Goal: Transaction & Acquisition: Obtain resource

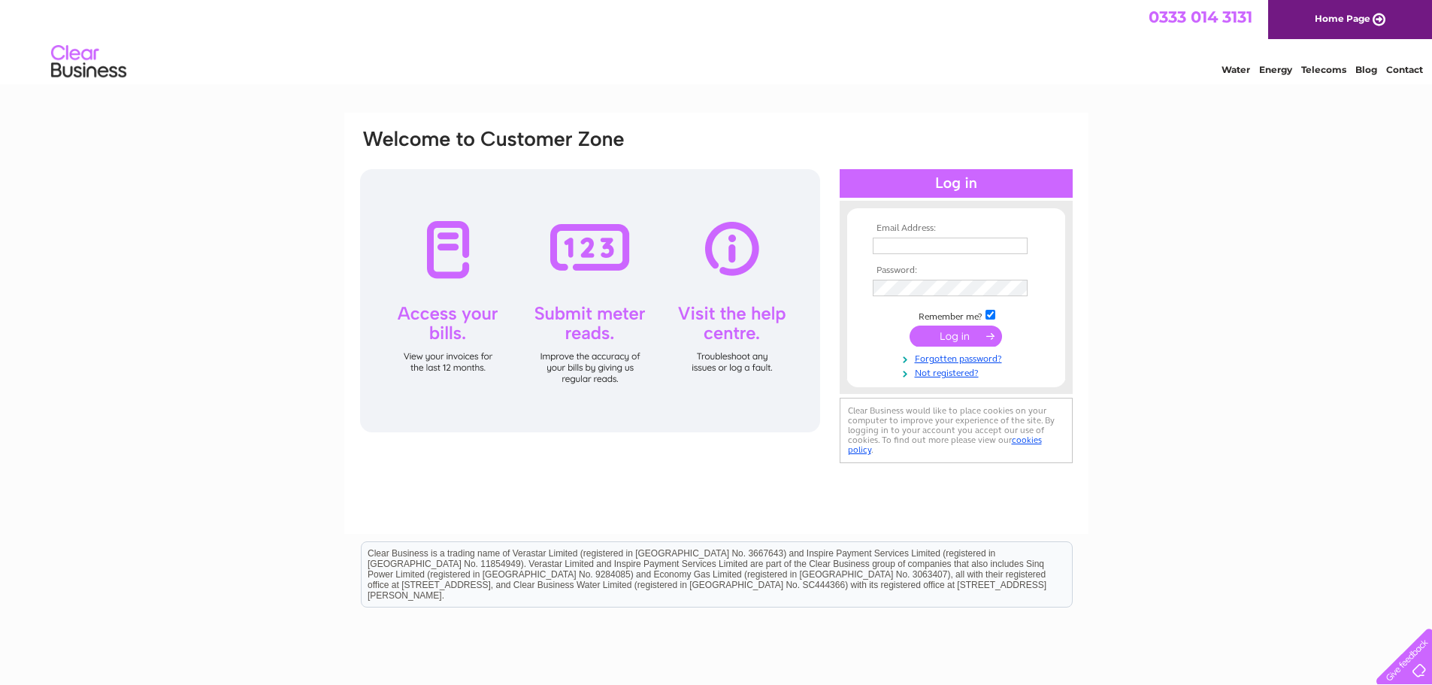
click at [913, 254] on td at bounding box center [956, 246] width 174 height 24
click at [913, 250] on input "text" at bounding box center [950, 246] width 155 height 17
type input "sales@calvertongreens.co.uk"
click at [970, 341] on input "submit" at bounding box center [956, 336] width 92 height 21
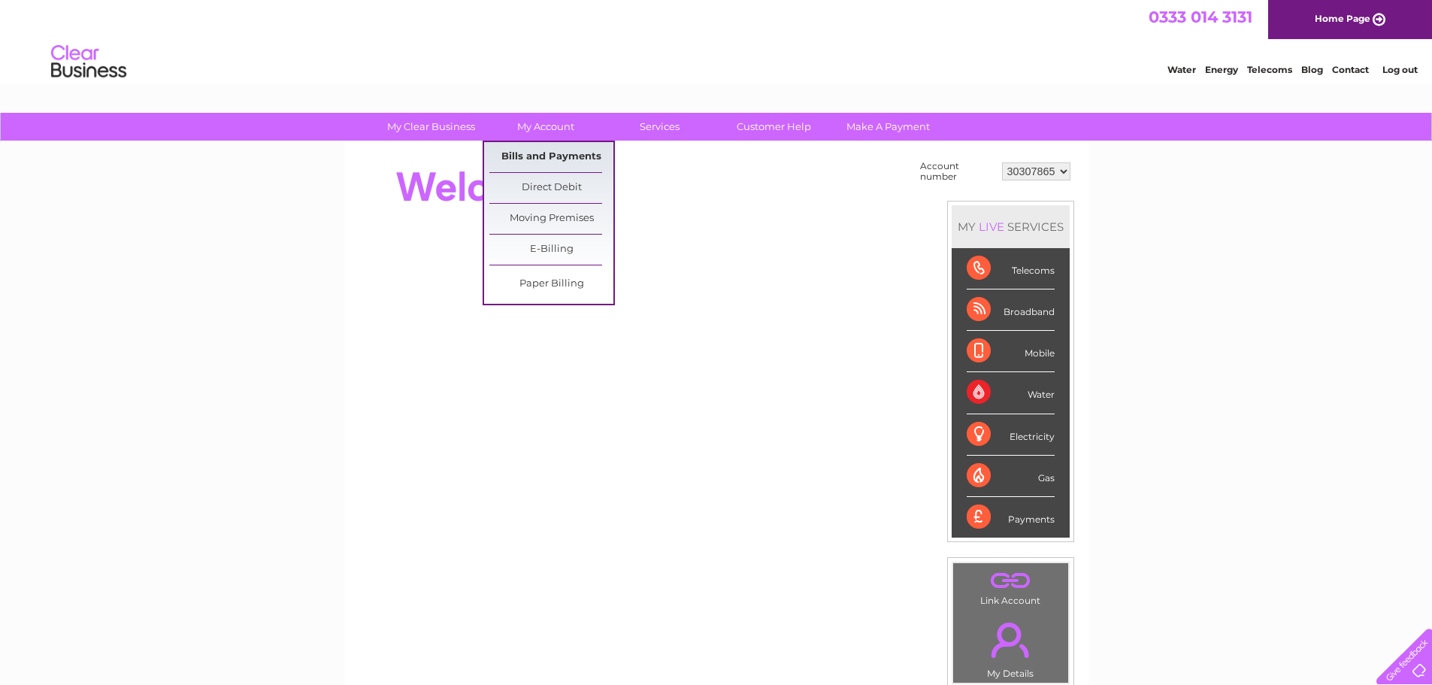
click at [541, 153] on link "Bills and Payments" at bounding box center [551, 157] width 124 height 30
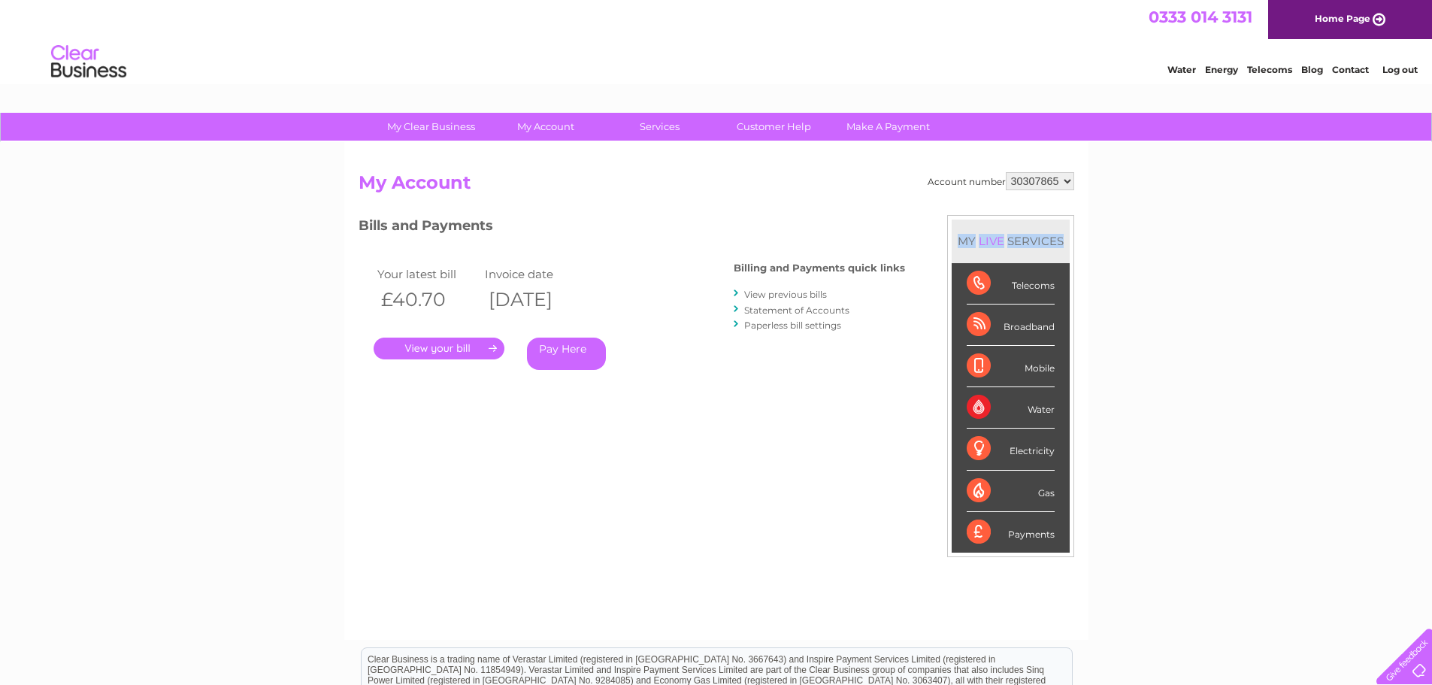
drag, startPoint x: 1061, startPoint y: 239, endPoint x: 950, endPoint y: 244, distance: 111.4
click at [950, 244] on div "MY LIVE SERVICES Telecoms Broadband Mobile Water Electricity Gas Payments" at bounding box center [1010, 386] width 127 height 342
click at [852, 229] on h3 "Bills and Payments" at bounding box center [632, 228] width 547 height 26
drag, startPoint x: 849, startPoint y: 327, endPoint x: 734, endPoint y: 267, distance: 129.8
click at [734, 267] on div "Bills and Payments Billing and Payments quick links View previous bills Stateme…" at bounding box center [632, 303] width 547 height 177
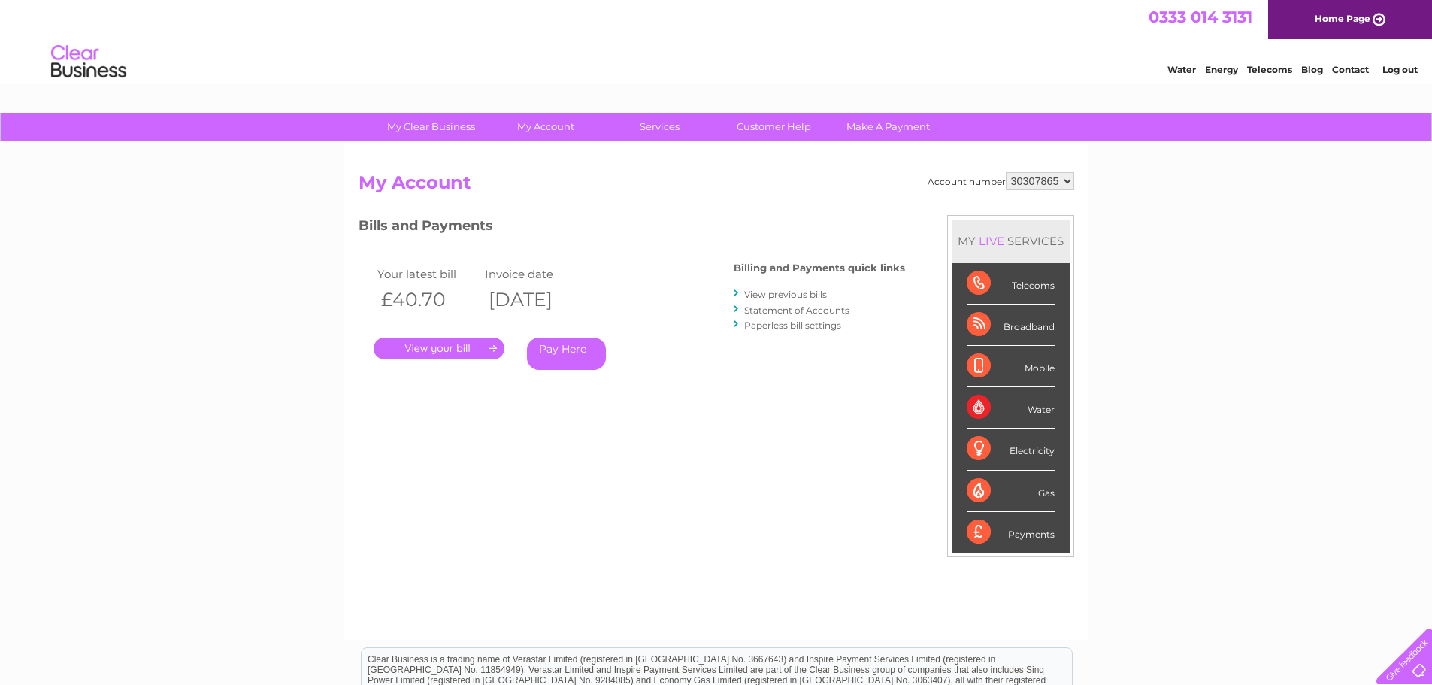
click at [749, 379] on div "Bills and Payments Billing and Payments quick links View previous bills Stateme…" at bounding box center [632, 303] width 547 height 177
drag, startPoint x: 849, startPoint y: 325, endPoint x: 734, endPoint y: 256, distance: 134.2
click at [728, 241] on div "Bills and Payments Billing and Payments quick links View previous bills Stateme…" at bounding box center [632, 303] width 547 height 177
click at [743, 416] on div "Account number 30307865 My Account MY LIVE SERVICES Telecoms Broadband Mobile W…" at bounding box center [717, 398] width 716 height 453
click at [776, 297] on link "View previous bills" at bounding box center [785, 294] width 83 height 11
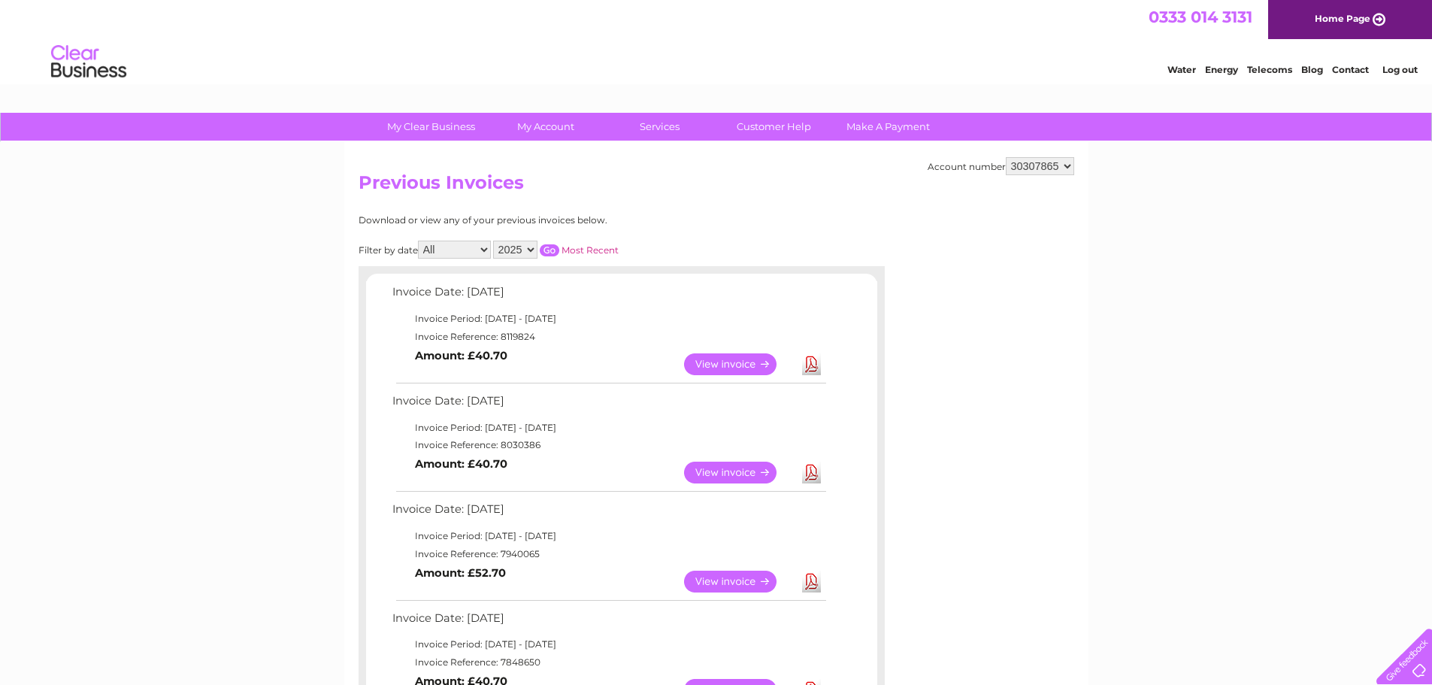
click at [817, 585] on link "Download" at bounding box center [811, 582] width 19 height 22
click at [815, 475] on link "Download" at bounding box center [811, 473] width 19 height 22
click at [812, 368] on link "Download" at bounding box center [811, 364] width 19 height 22
